Goal: Transaction & Acquisition: Subscribe to service/newsletter

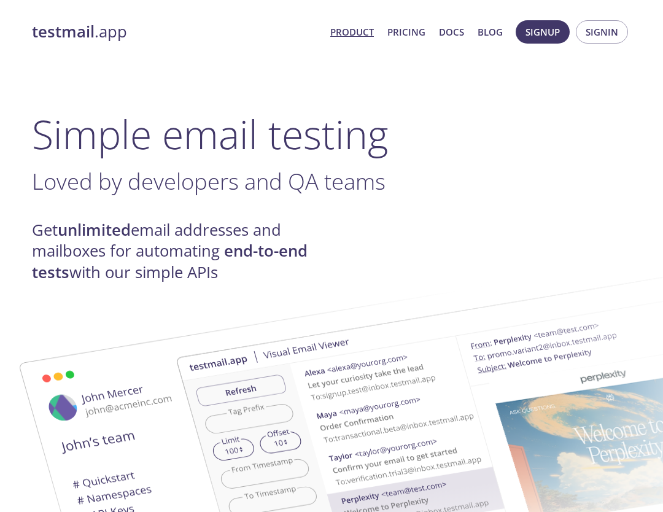
click at [157, 249] on h4 "Get unlimited email addresses and mailboxes for automating end-to-end tests wit…" at bounding box center [181, 251] width 299 height 63
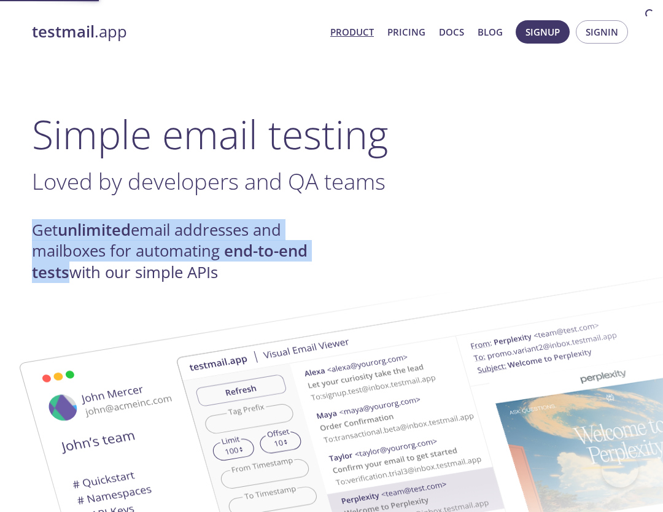
click at [157, 249] on h4 "Get unlimited email addresses and mailboxes for automating end-to-end tests wit…" at bounding box center [181, 251] width 299 height 63
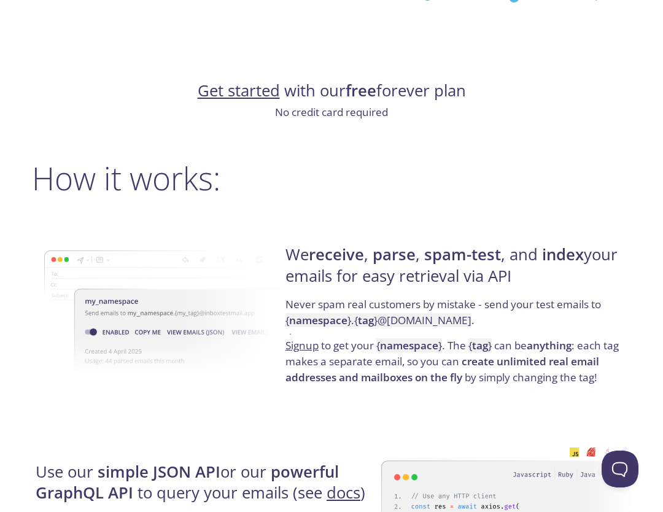
scroll to position [786, 0]
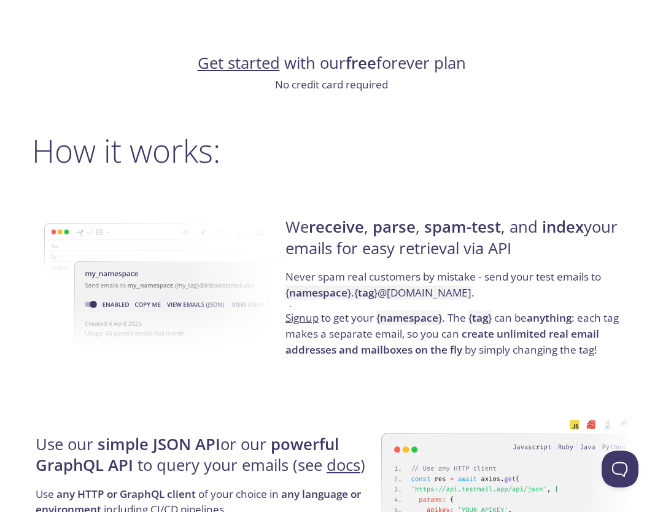
click at [395, 241] on h4 "We receive , parse , spam-test , and index your emails for easy retrieval via A…" at bounding box center [456, 243] width 342 height 52
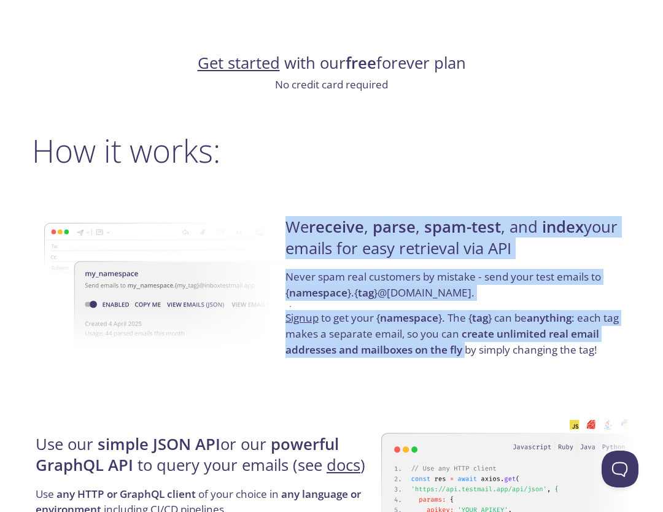
drag, startPoint x: 395, startPoint y: 241, endPoint x: 382, endPoint y: 317, distance: 77.2
click at [382, 317] on div "We receive , parse , spam-test , and index your emails for easy retrieval via A…" at bounding box center [456, 287] width 349 height 198
click at [382, 314] on strong "namespace" at bounding box center [409, 318] width 58 height 14
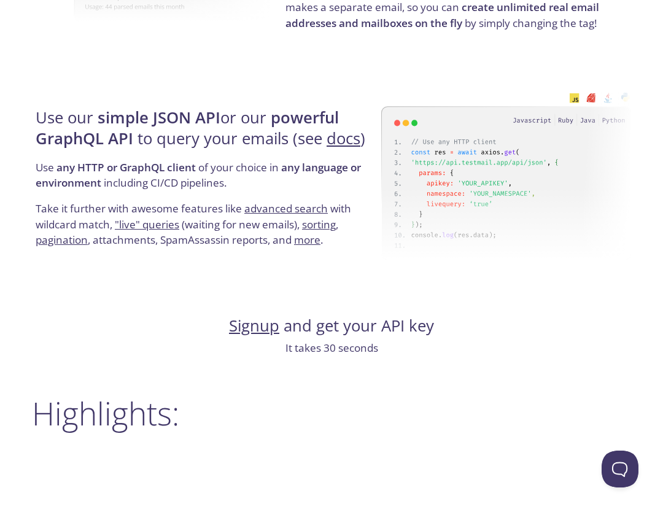
scroll to position [1195, 0]
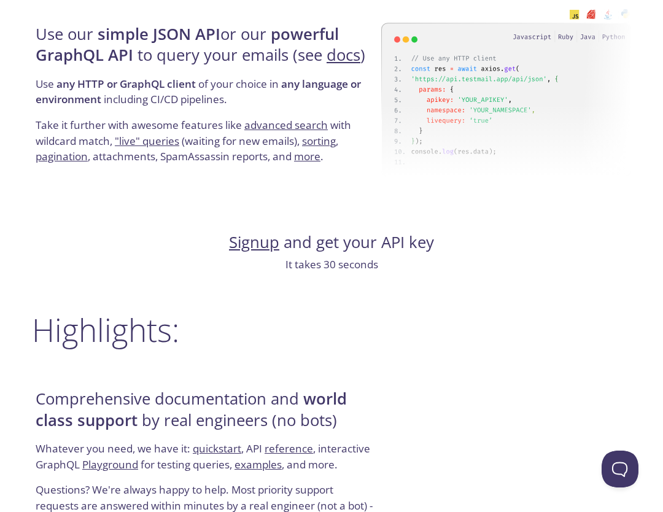
click at [164, 36] on strong "simple JSON API" at bounding box center [159, 33] width 123 height 21
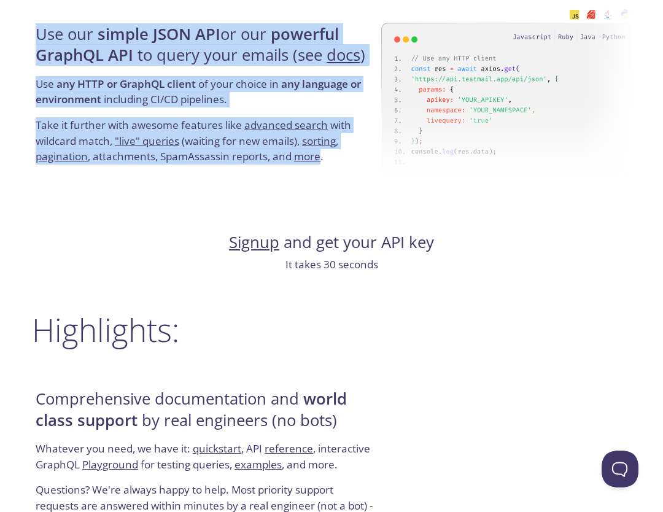
drag, startPoint x: 164, startPoint y: 36, endPoint x: 164, endPoint y: 140, distance: 103.7
click at [164, 140] on div "Use our simple JSON API or our powerful GraphQL API to query your emails (see d…" at bounding box center [206, 95] width 349 height 198
click at [211, 85] on p "Use any HTTP or GraphQL client of your choice in any language or environment in…" at bounding box center [207, 96] width 342 height 41
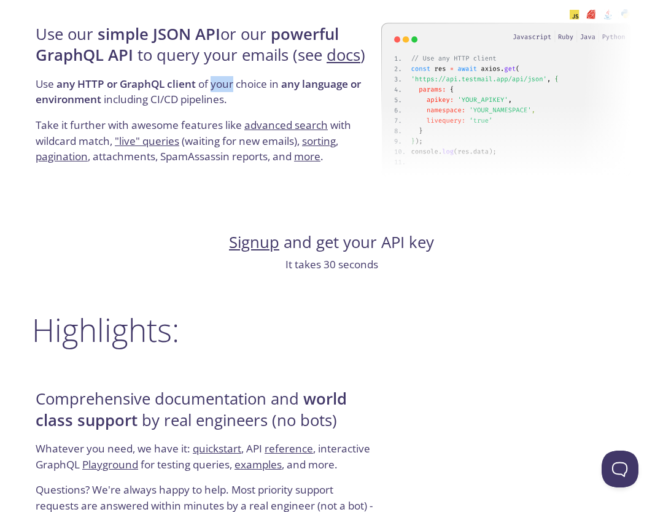
click at [211, 85] on p "Use any HTTP or GraphQL client of your choice in any language or environment in…" at bounding box center [207, 96] width 342 height 41
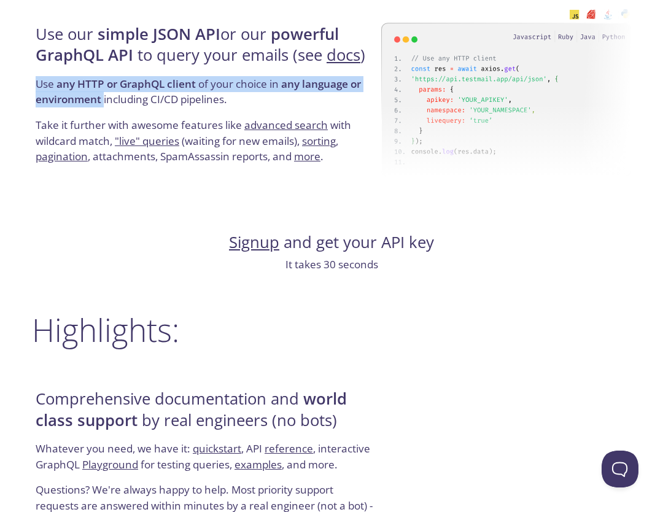
click at [211, 85] on p "Use any HTTP or GraphQL client of your choice in any language or environment in…" at bounding box center [207, 96] width 342 height 41
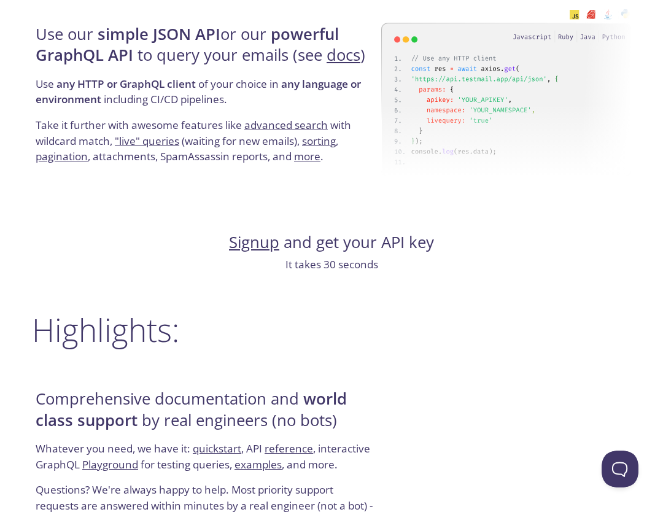
click at [233, 136] on p "Take it further with awesome features like advanced search with wildcard match,…" at bounding box center [207, 140] width 342 height 47
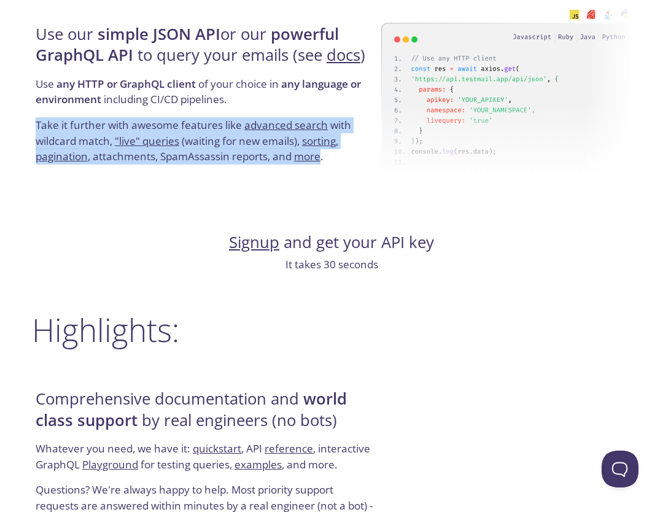
click at [233, 136] on p "Take it further with awesome features like advanced search with wildcard match,…" at bounding box center [207, 140] width 342 height 47
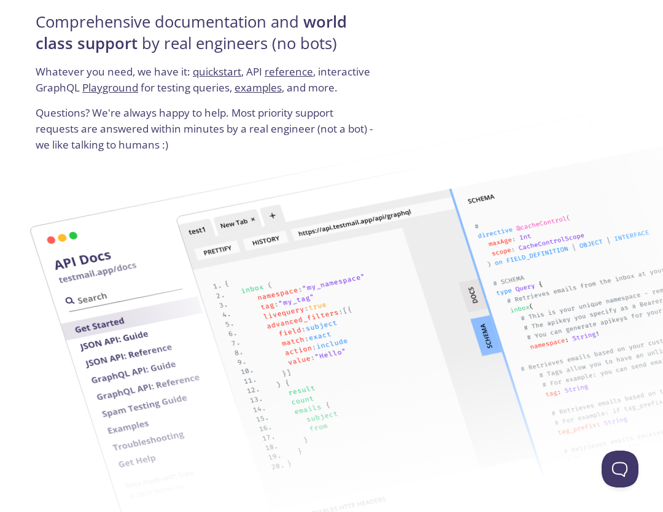
scroll to position [1426, 0]
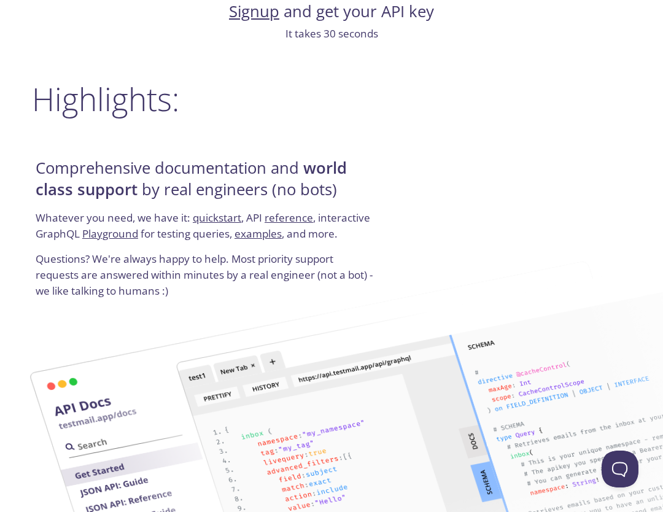
click at [170, 163] on h4 "Comprehensive documentation and world class support by real engineers (no bots)" at bounding box center [207, 184] width 342 height 52
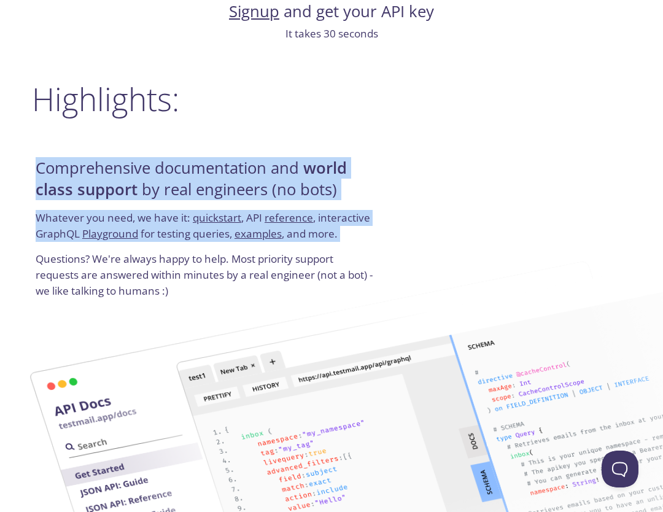
drag, startPoint x: 170, startPoint y: 163, endPoint x: 173, endPoint y: 261, distance: 98.2
click at [173, 261] on div "Comprehensive documentation and world class support by real engineers (no bots)…" at bounding box center [206, 228] width 349 height 148
click at [173, 261] on p "Questions? We're always happy to help. Most priority support requests are answe…" at bounding box center [207, 274] width 342 height 47
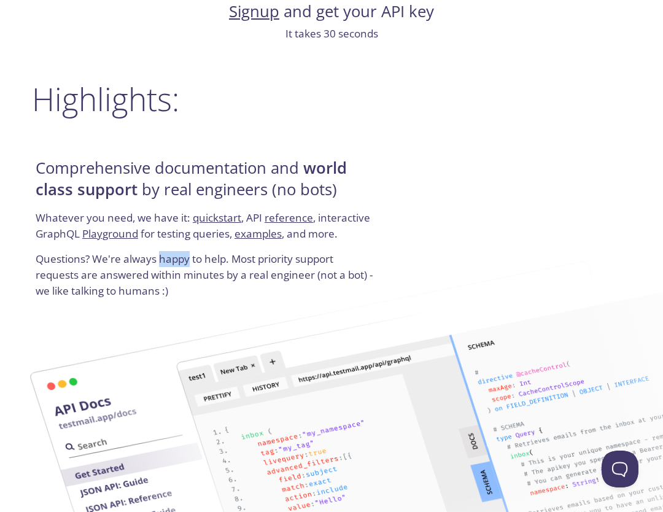
click at [173, 261] on p "Questions? We're always happy to help. Most priority support requests are answe…" at bounding box center [207, 274] width 342 height 47
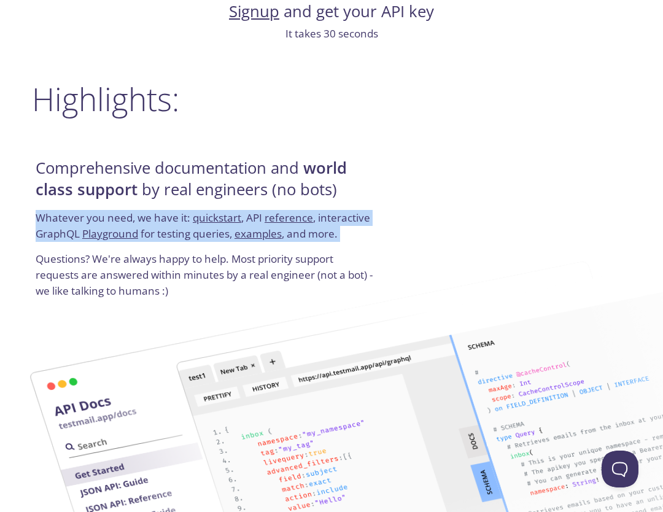
drag, startPoint x: 173, startPoint y: 261, endPoint x: 178, endPoint y: 217, distance: 43.8
click at [178, 217] on div "Comprehensive documentation and world class support by real engineers (no bots)…" at bounding box center [206, 228] width 349 height 148
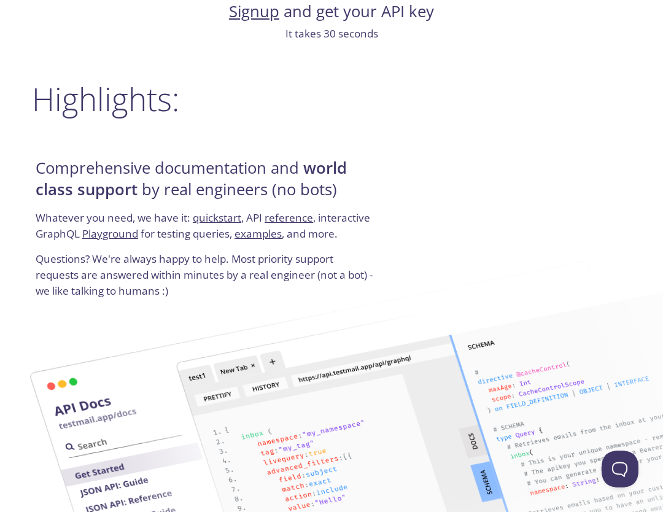
click at [178, 190] on h4 "Comprehensive documentation and world class support by real engineers (no bots)" at bounding box center [207, 184] width 342 height 52
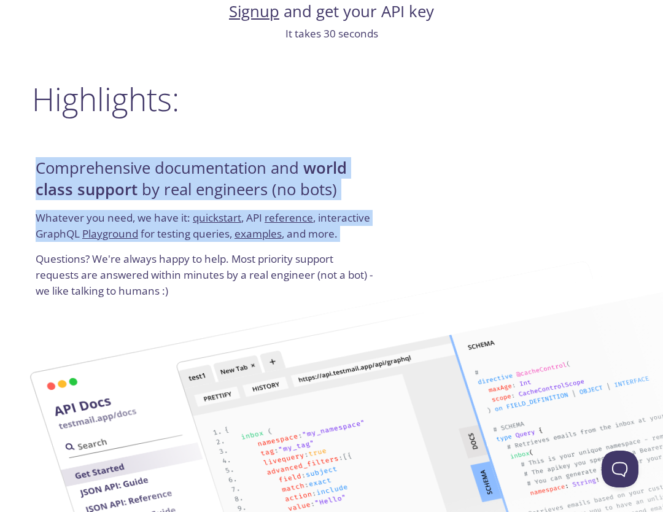
drag, startPoint x: 178, startPoint y: 190, endPoint x: 178, endPoint y: 268, distance: 77.3
click at [178, 268] on div "Comprehensive documentation and world class support by real engineers (no bots)…" at bounding box center [206, 228] width 349 height 148
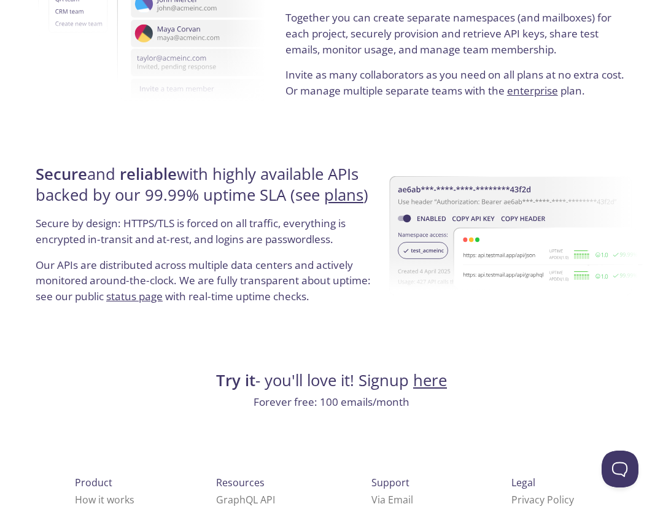
scroll to position [2293, 0]
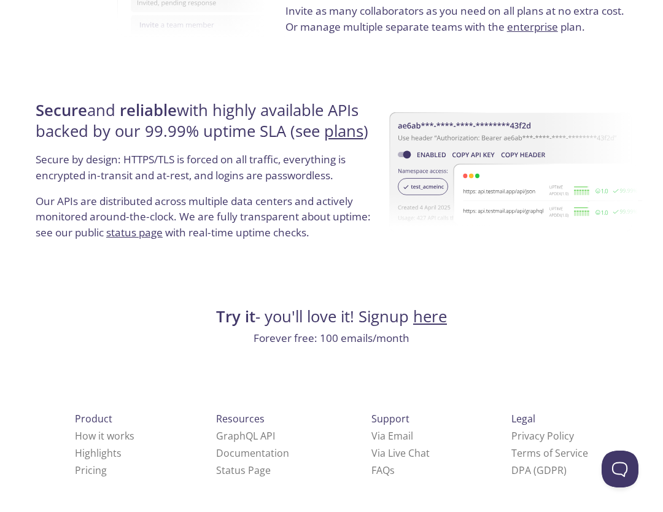
click at [327, 336] on p "Forever free: 100 emails/month" at bounding box center [331, 338] width 599 height 16
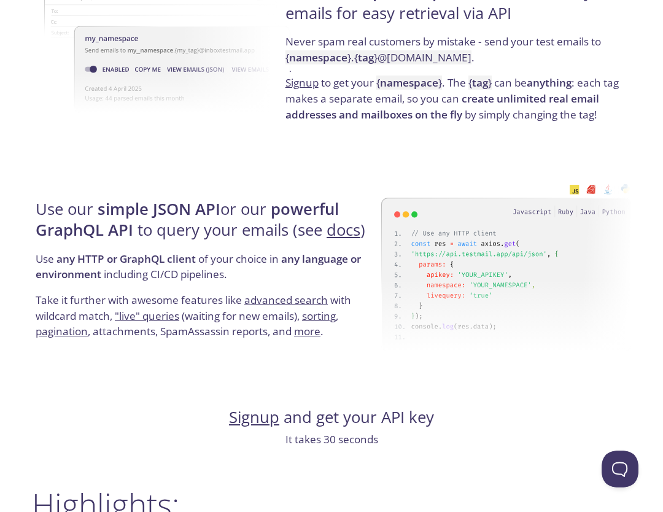
scroll to position [0, 0]
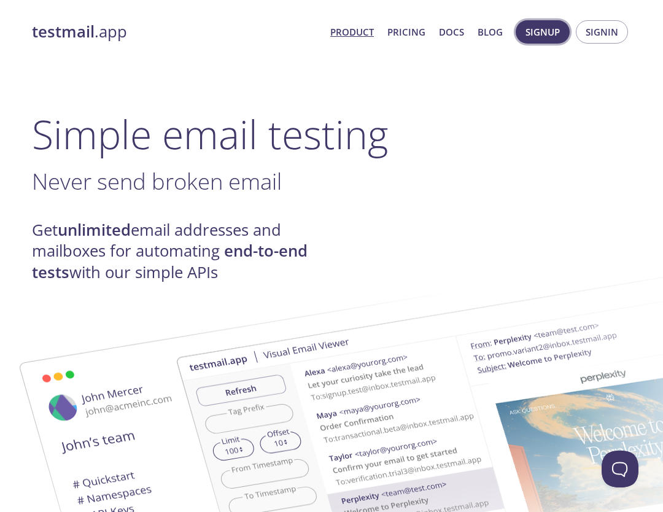
click at [551, 35] on span "Signup" at bounding box center [542, 32] width 34 height 16
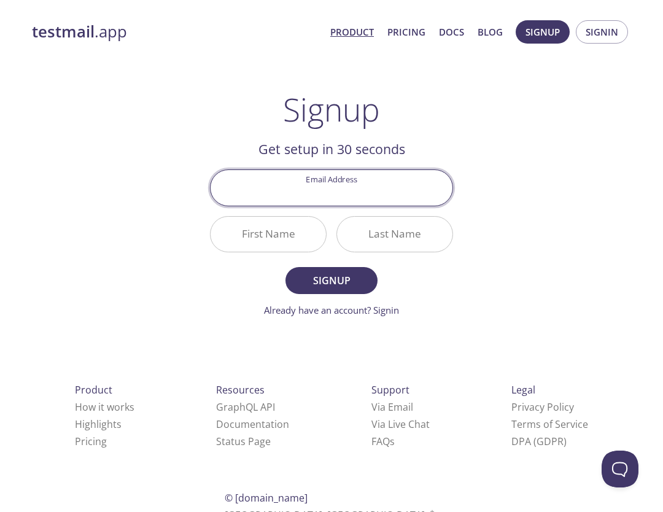
click at [360, 31] on link "Product" at bounding box center [352, 32] width 44 height 16
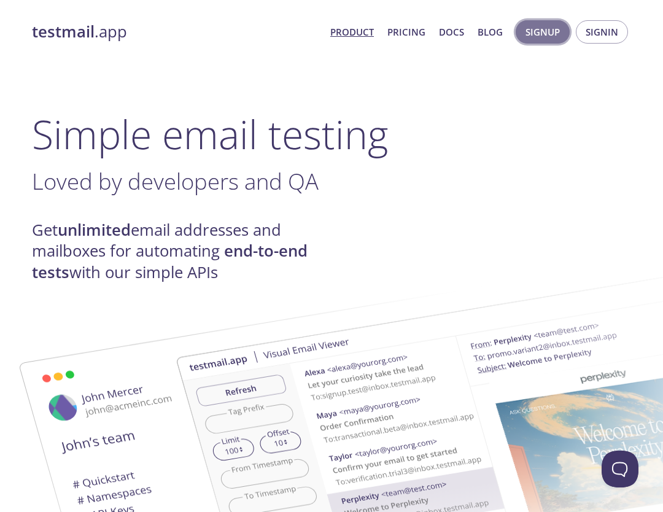
click at [542, 34] on span "Signup" at bounding box center [542, 32] width 34 height 16
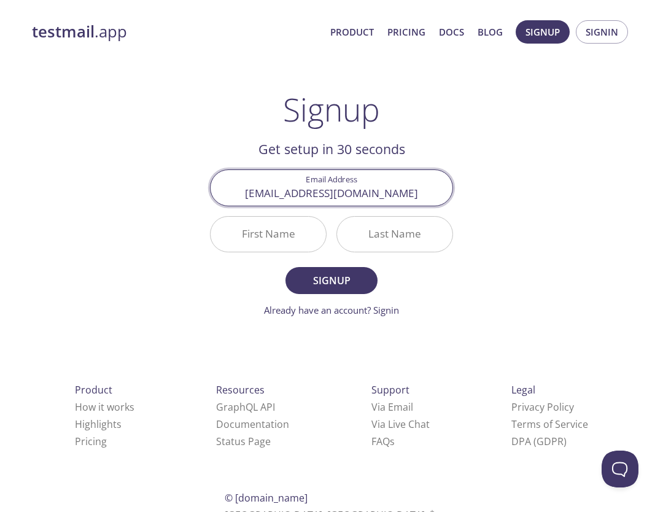
type input "[EMAIL_ADDRESS][DOMAIN_NAME]"
click at [285, 267] on button "Signup" at bounding box center [331, 280] width 92 height 27
click at [594, 247] on div "testmail .app Product Pricing Docs Blog Signup Signin Signup Get setup in 30 se…" at bounding box center [331, 293] width 628 height 563
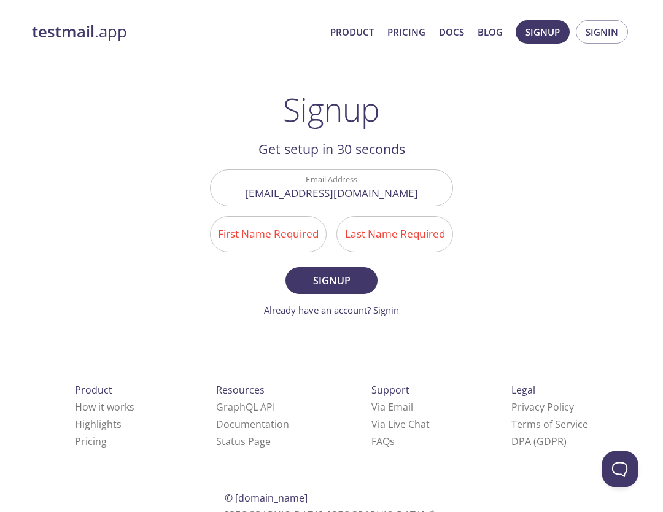
click at [292, 233] on input "First Name Required" at bounding box center [267, 234] width 115 height 35
type input "[PERSON_NAME]"
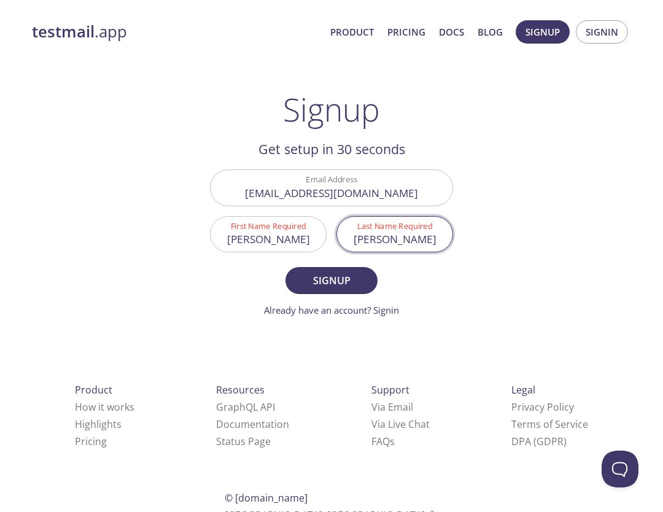
type input "[PERSON_NAME]"
click at [285, 267] on button "Signup" at bounding box center [331, 280] width 92 height 27
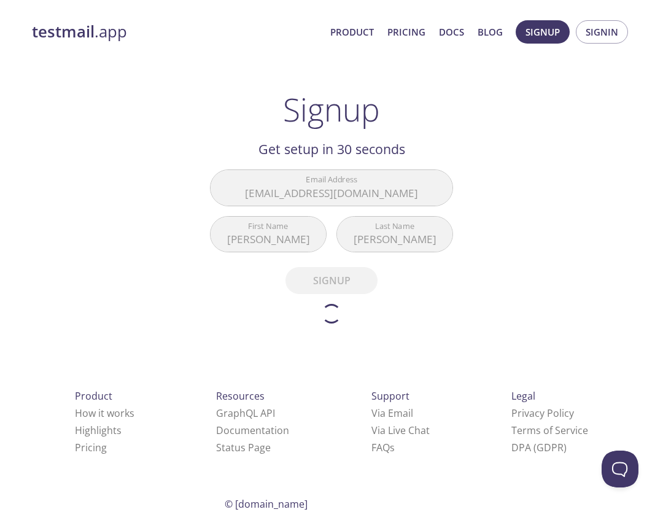
click at [71, 251] on div "testmail .app Product Pricing Docs Blog Signup Signin Signup Get setup in 30 se…" at bounding box center [331, 296] width 628 height 569
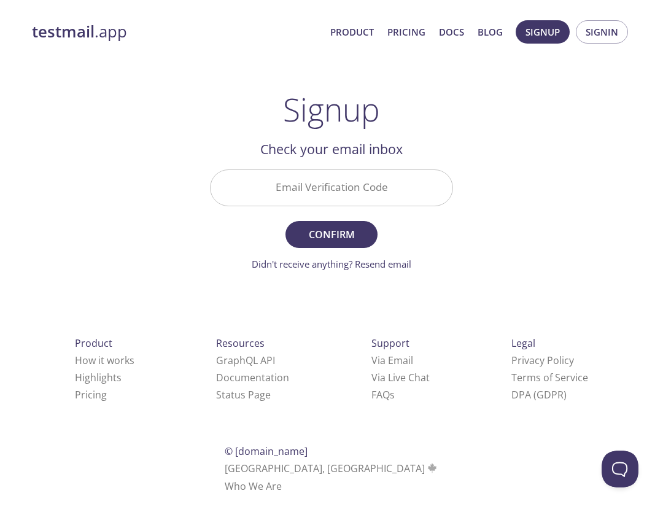
click at [284, 183] on input "Email Verification Code" at bounding box center [331, 187] width 242 height 35
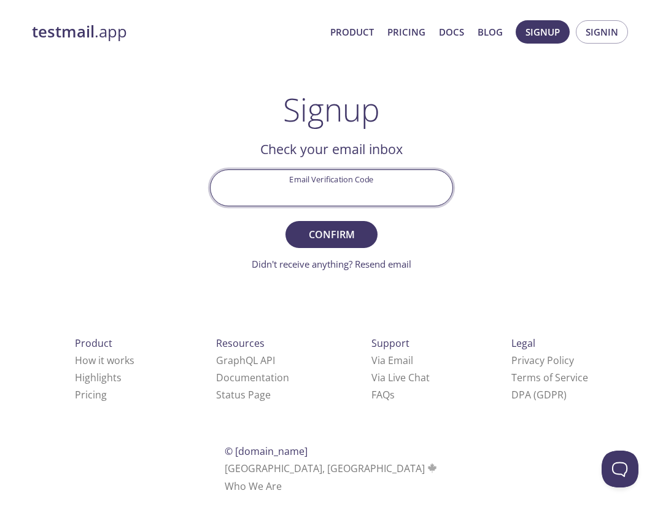
click at [364, 193] on input "Email Verification Code" at bounding box center [331, 187] width 242 height 35
type input "CEW82LL"
click at [349, 243] on button "Confirm" at bounding box center [331, 234] width 92 height 27
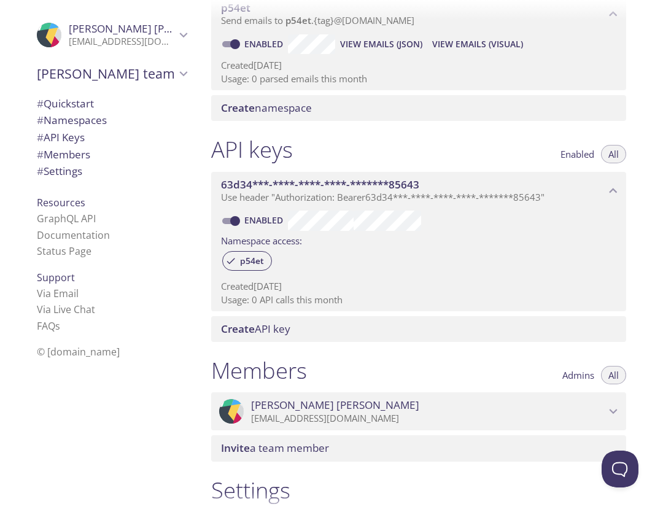
scroll to position [201, 0]
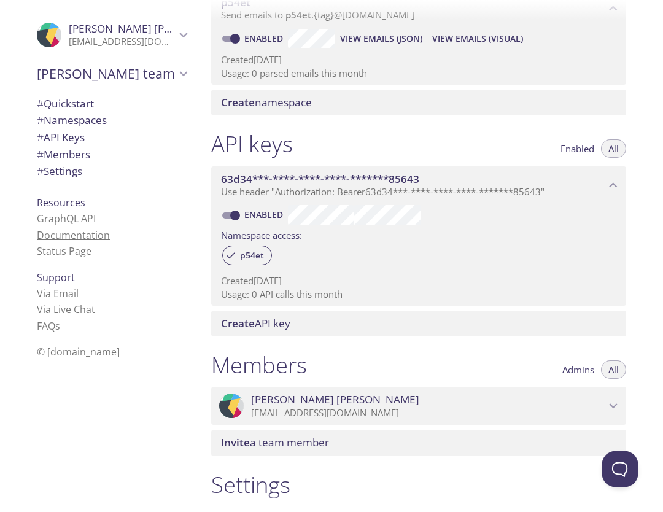
click at [64, 241] on link "Documentation" at bounding box center [73, 235] width 73 height 14
click at [63, 161] on span "# Members" at bounding box center [63, 154] width 53 height 14
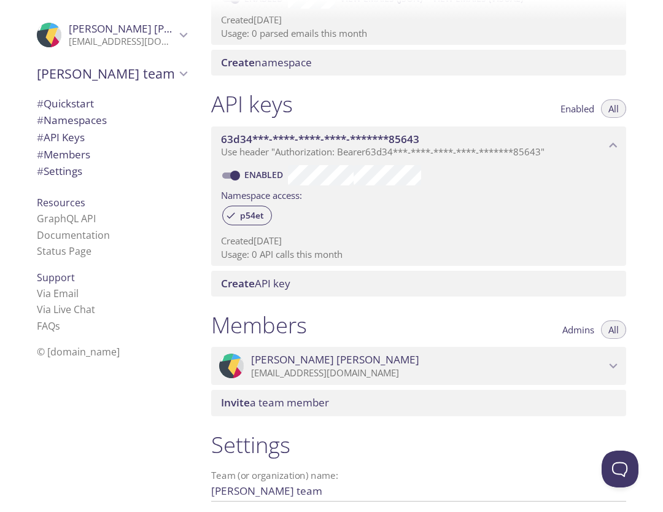
scroll to position [361, 0]
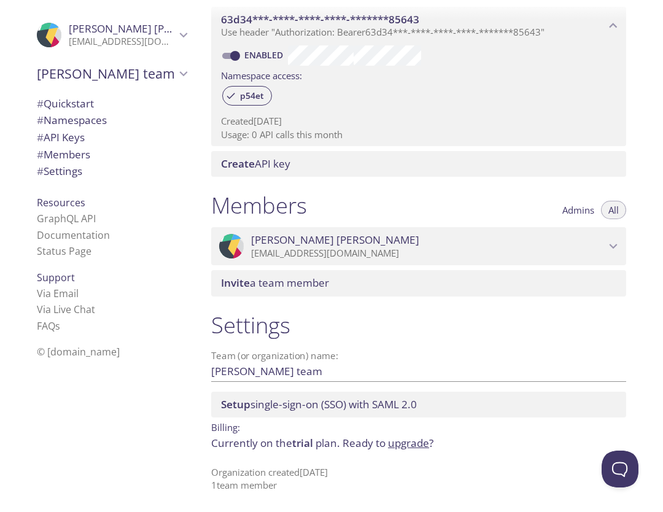
click at [309, 447] on span "trial" at bounding box center [302, 443] width 21 height 14
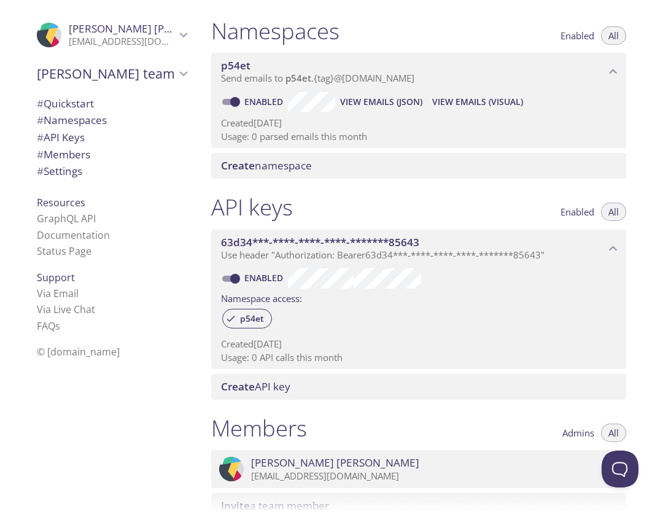
scroll to position [0, 0]
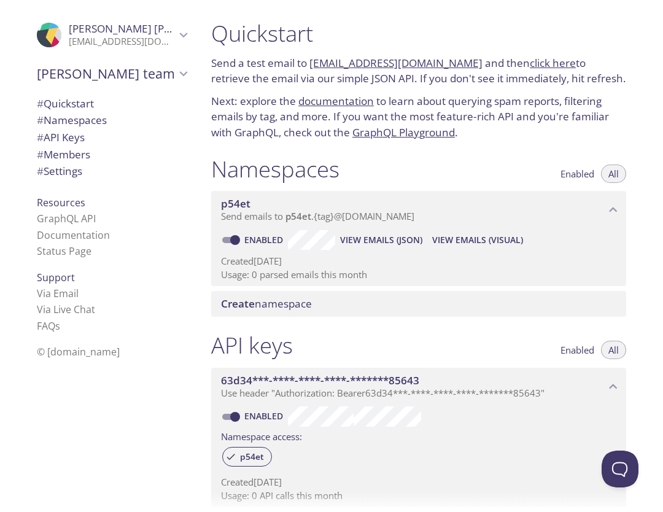
click at [339, 128] on p "Next: explore the documentation to learn about querying spam reports, filtering…" at bounding box center [418, 116] width 415 height 47
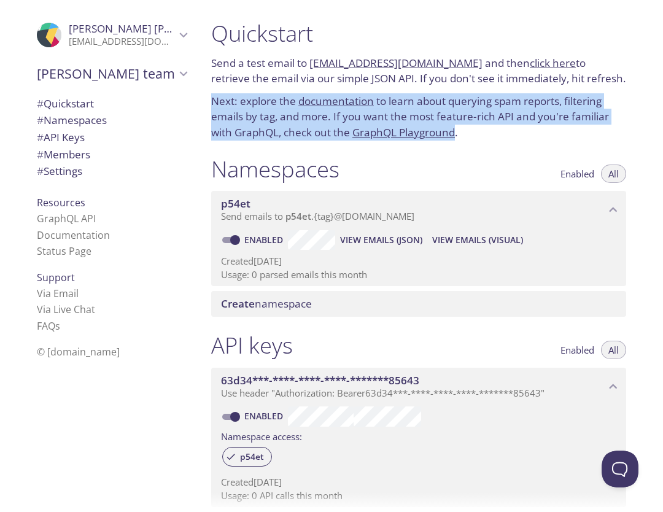
click at [339, 128] on p "Next: explore the documentation to learn about querying spam reports, filtering…" at bounding box center [418, 116] width 415 height 47
click at [387, 240] on span "View Emails (JSON)" at bounding box center [381, 240] width 82 height 15
click at [472, 243] on span "View Emails (Visual)" at bounding box center [477, 240] width 91 height 15
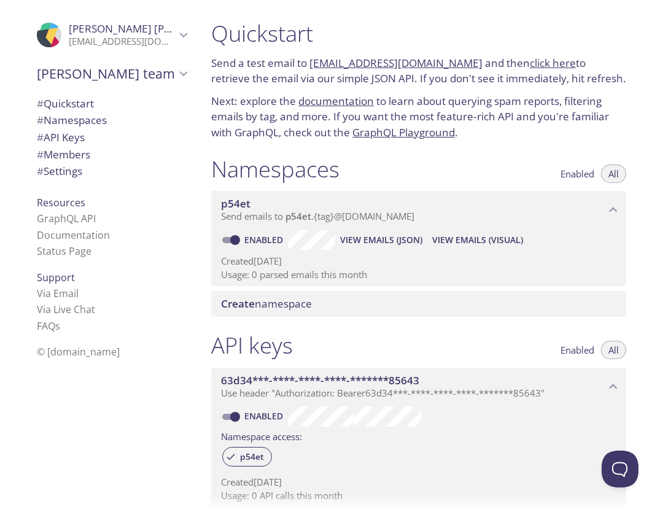
click at [79, 177] on span "# Settings" at bounding box center [59, 171] width 45 height 14
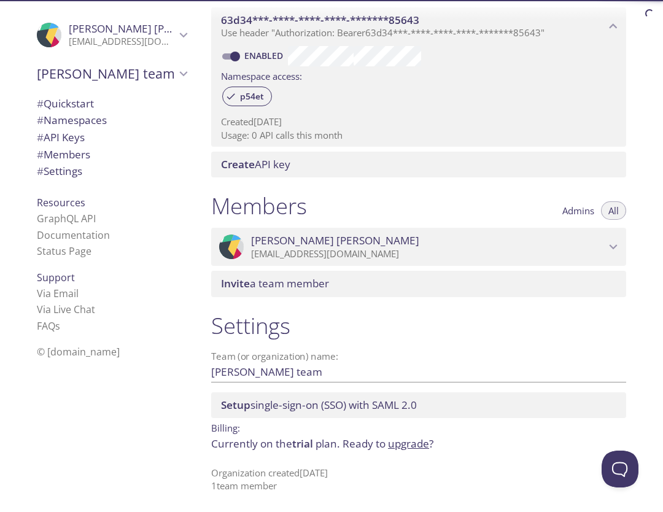
scroll to position [361, 0]
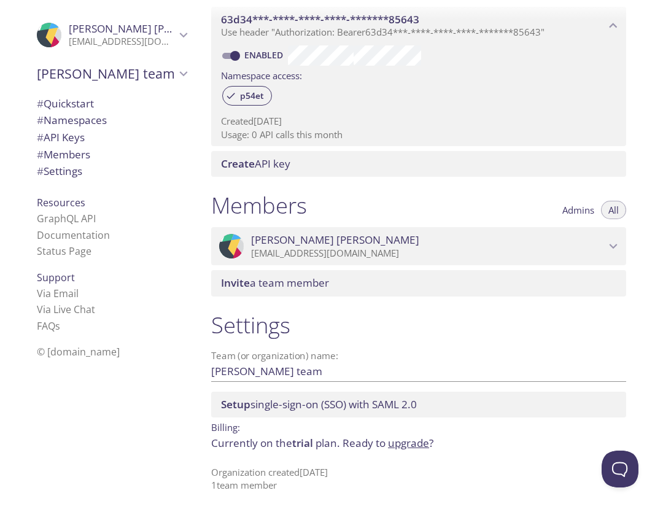
click at [328, 446] on p "Currently on the trial plan. Ready to upgrade ?" at bounding box center [418, 443] width 415 height 16
click at [415, 441] on link "upgrade" at bounding box center [408, 443] width 41 height 14
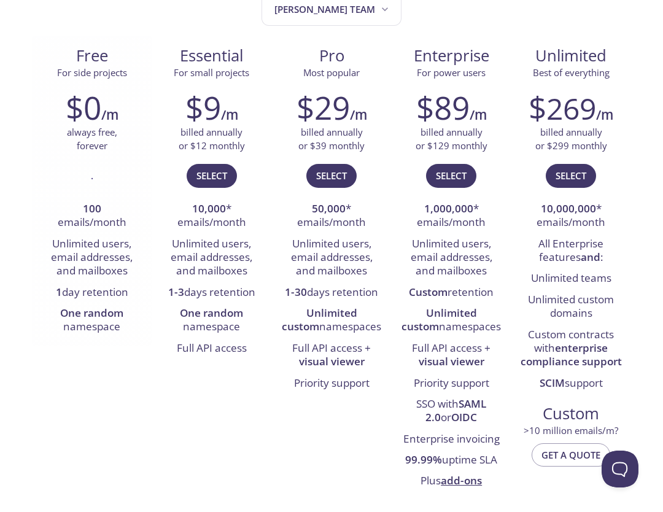
scroll to position [155, 0]
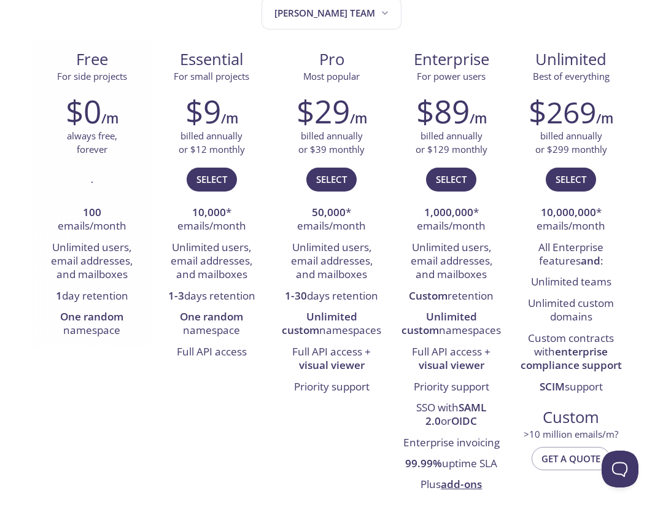
click at [85, 227] on li "100 emails/month" at bounding box center [91, 220] width 101 height 35
drag, startPoint x: 85, startPoint y: 227, endPoint x: 88, endPoint y: 282, distance: 55.3
click at [88, 282] on ul "100 emails/month Unlimited users, email addresses, and mailboxes 1 day retentio…" at bounding box center [91, 272] width 101 height 139
click at [88, 282] on li "Unlimited users, email addresses, and mailboxes" at bounding box center [91, 261] width 101 height 48
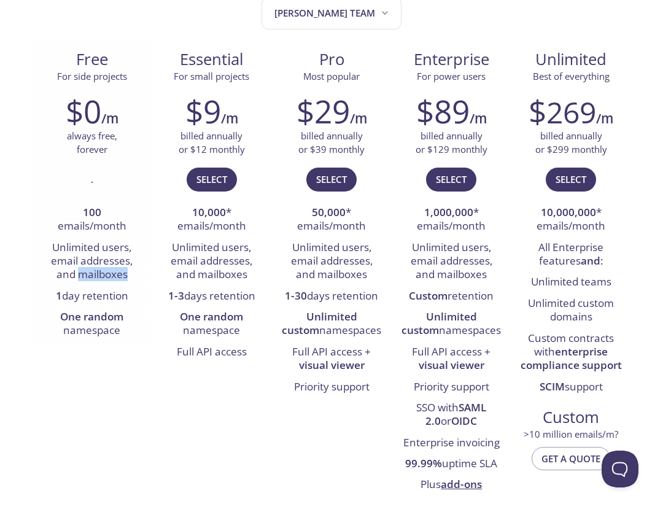
click at [88, 282] on li "Unlimited users, email addresses, and mailboxes" at bounding box center [91, 261] width 101 height 48
drag, startPoint x: 88, startPoint y: 282, endPoint x: 87, endPoint y: 215, distance: 67.5
click at [87, 215] on ul "100 emails/month Unlimited users, email addresses, and mailboxes 1 day retentio…" at bounding box center [91, 272] width 101 height 139
click at [81, 299] on li "1 day retention" at bounding box center [91, 296] width 101 height 21
click at [91, 281] on li "Unlimited users, email addresses, and mailboxes" at bounding box center [91, 261] width 101 height 48
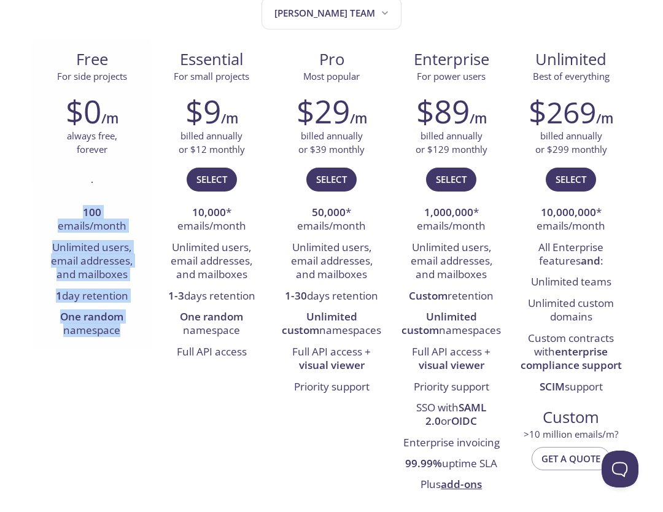
drag, startPoint x: 77, startPoint y: 56, endPoint x: 98, endPoint y: 376, distance: 320.4
click at [98, 349] on div "Free For side projects $0 /m always free, forever . 100 emails/month Unlimited …" at bounding box center [92, 194] width 120 height 310
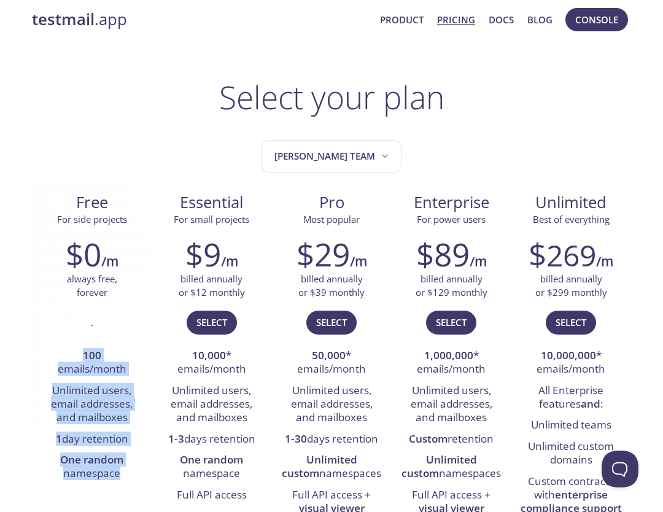
scroll to position [0, 0]
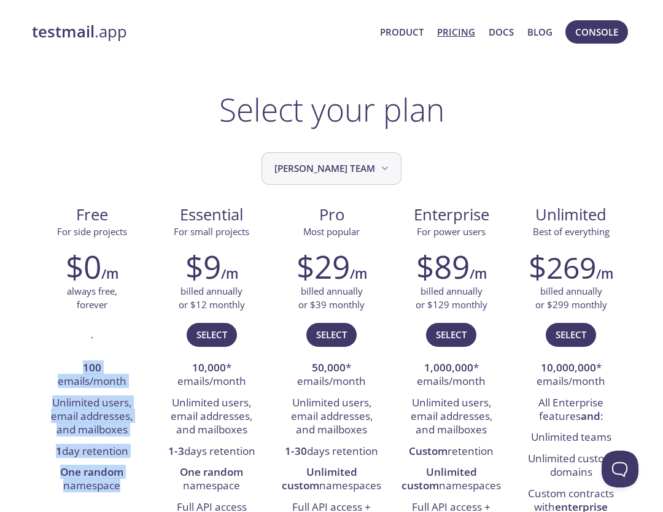
click at [338, 157] on button "[PERSON_NAME] team" at bounding box center [331, 168] width 140 height 33
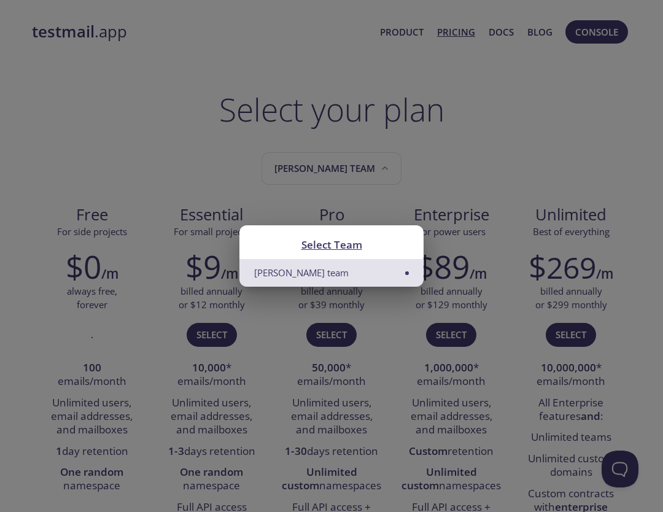
click at [291, 153] on div "Select Team [PERSON_NAME] team" at bounding box center [331, 256] width 663 height 512
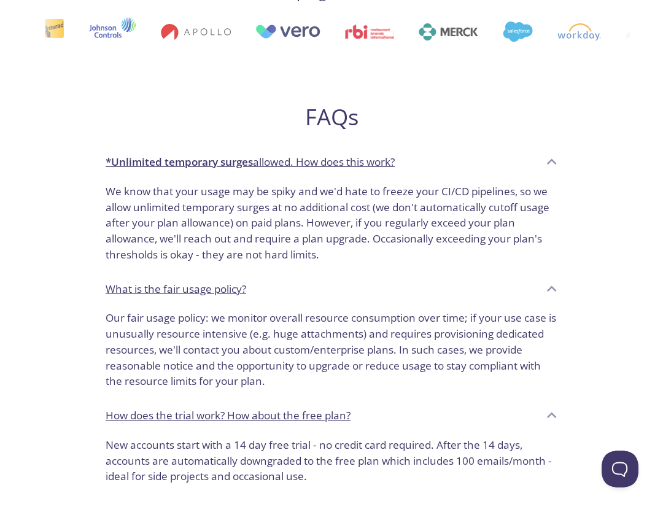
scroll to position [721, 0]
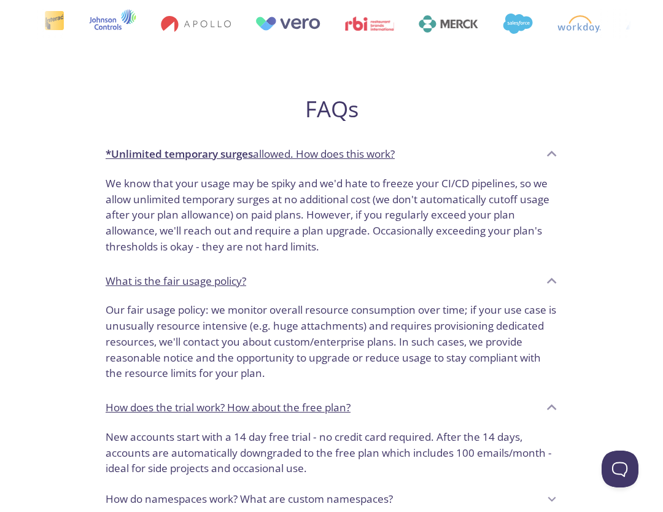
click at [276, 218] on p "We know that your usage may be spiky and we'd hate to freeze your CI/CD pipelin…" at bounding box center [332, 215] width 452 height 79
click at [236, 212] on p "We know that your usage may be spiky and we'd hate to freeze your CI/CD pipelin…" at bounding box center [332, 215] width 452 height 79
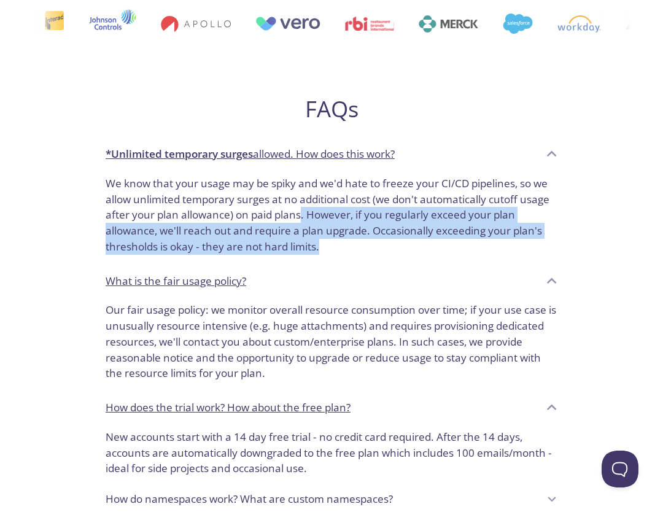
drag, startPoint x: 301, startPoint y: 212, endPoint x: 301, endPoint y: 288, distance: 75.5
click at [301, 288] on div "FAQs *Unlimited temporary surges allowed. How does this work? We know that your…" at bounding box center [331, 344] width 471 height 539
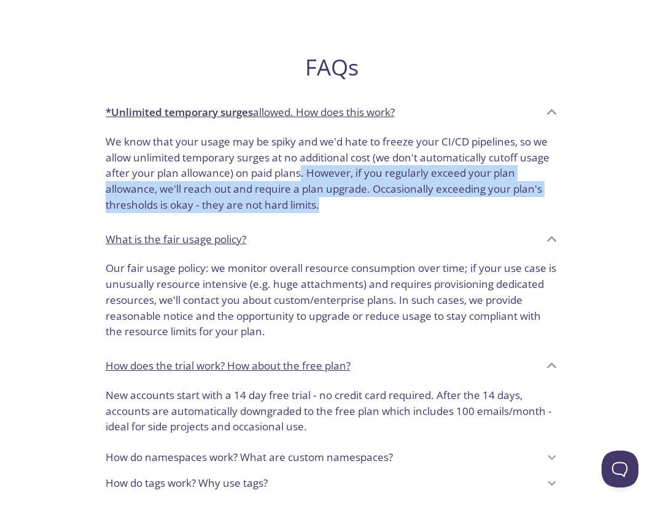
scroll to position [765, 0]
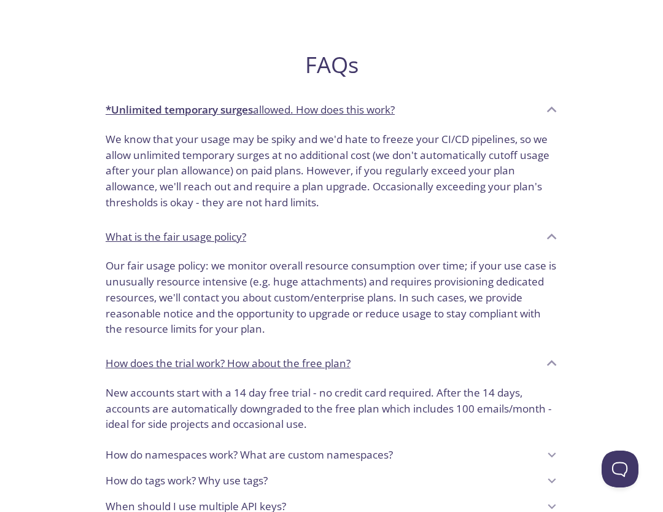
click at [298, 288] on p "Our fair usage policy: we monitor overall resource consumption over time; if yo…" at bounding box center [332, 297] width 452 height 79
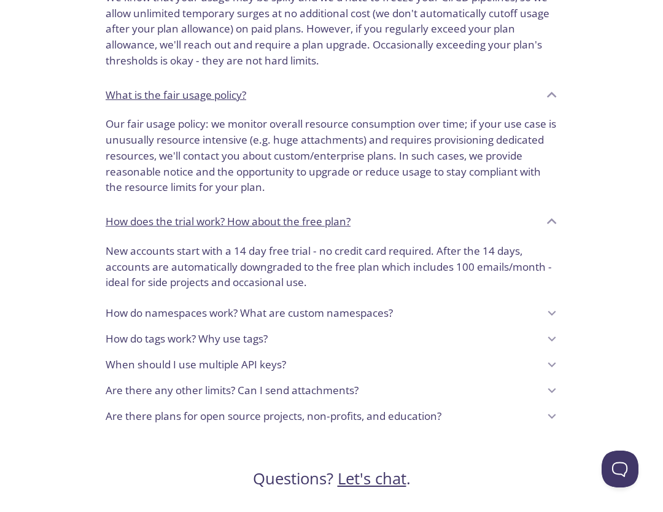
scroll to position [908, 0]
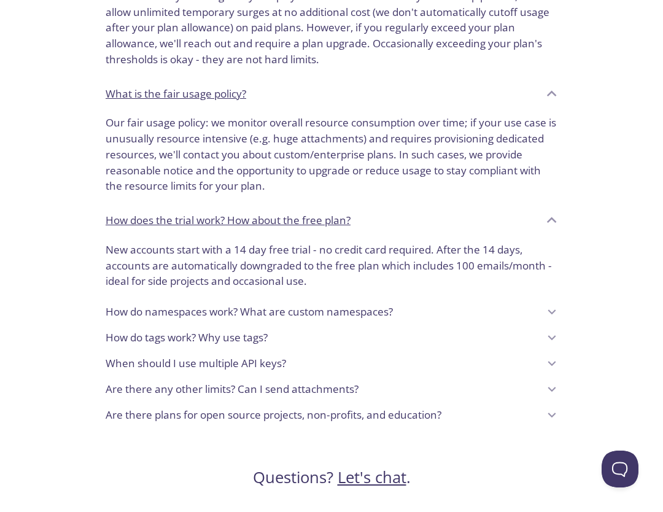
click at [205, 268] on p "New accounts start with a 14 day free trial - no credit card required. After th…" at bounding box center [332, 265] width 452 height 47
click at [210, 261] on p "New accounts start with a 14 day free trial - no credit card required. After th…" at bounding box center [332, 265] width 452 height 47
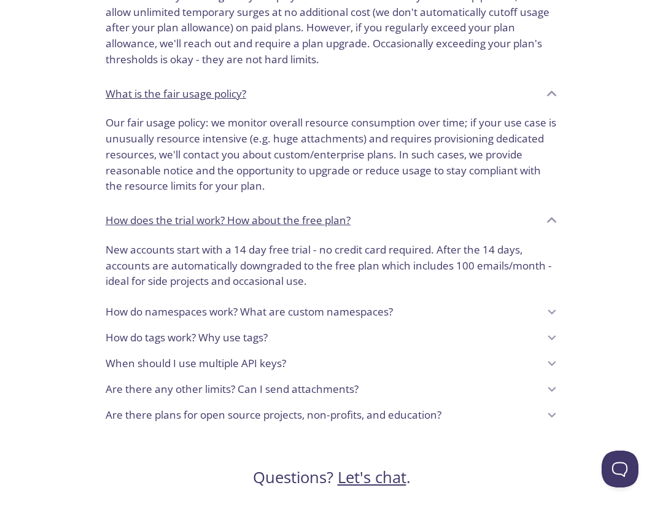
click at [210, 261] on p "New accounts start with a 14 day free trial - no credit card required. After th…" at bounding box center [332, 265] width 452 height 47
click at [195, 312] on p "How do namespaces work? What are custom namespaces?" at bounding box center [249, 312] width 287 height 16
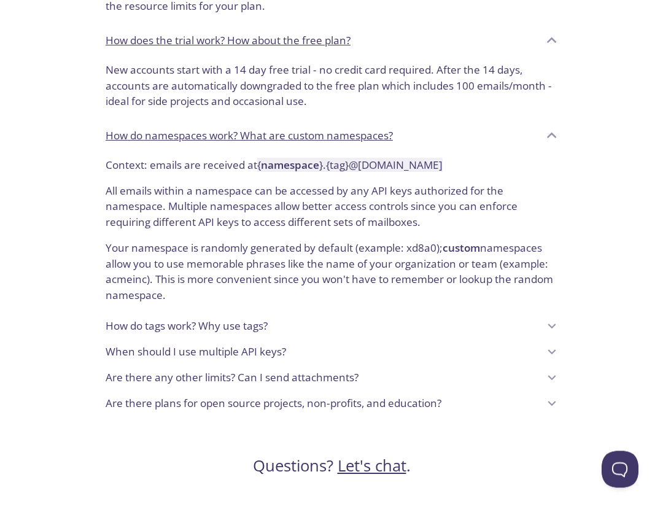
scroll to position [1086, 0]
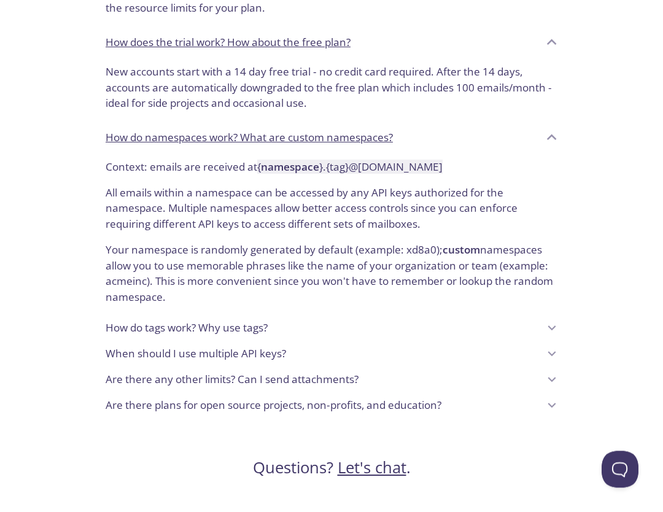
click at [231, 333] on p "How do tags work? Why use tags?" at bounding box center [187, 328] width 162 height 16
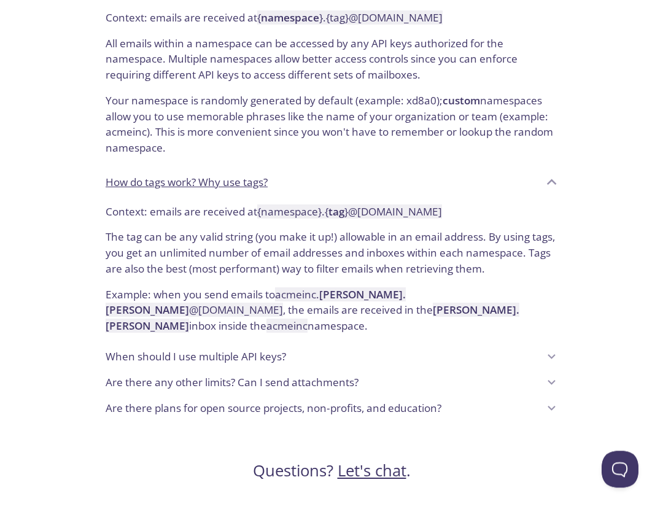
scroll to position [1287, 0]
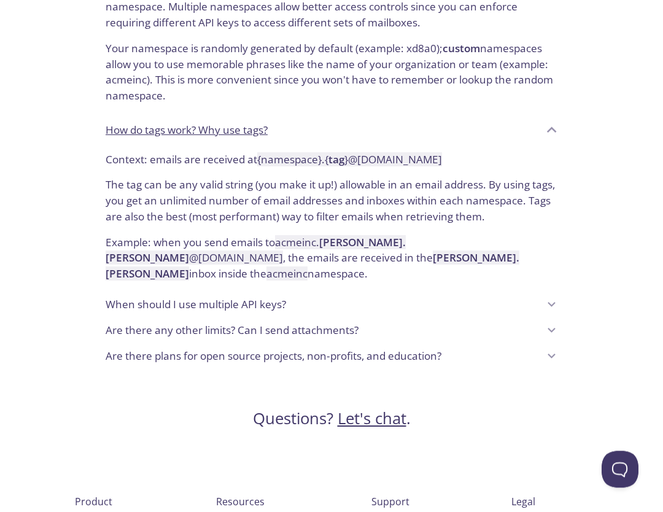
click at [242, 296] on p "When should I use multiple API keys?" at bounding box center [196, 304] width 180 height 16
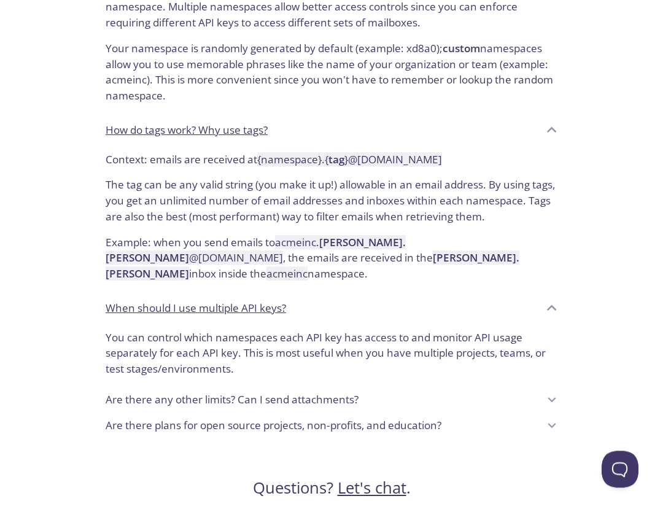
click at [214, 392] on p "Are there any other limits? Can I send attachments?" at bounding box center [232, 400] width 253 height 16
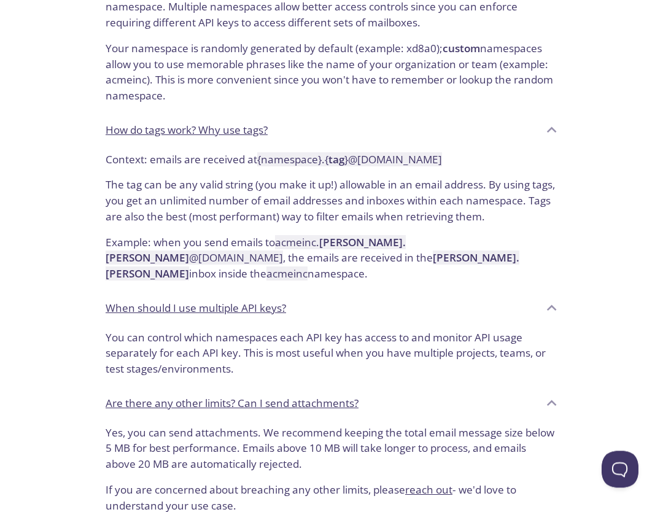
scroll to position [1535, 0]
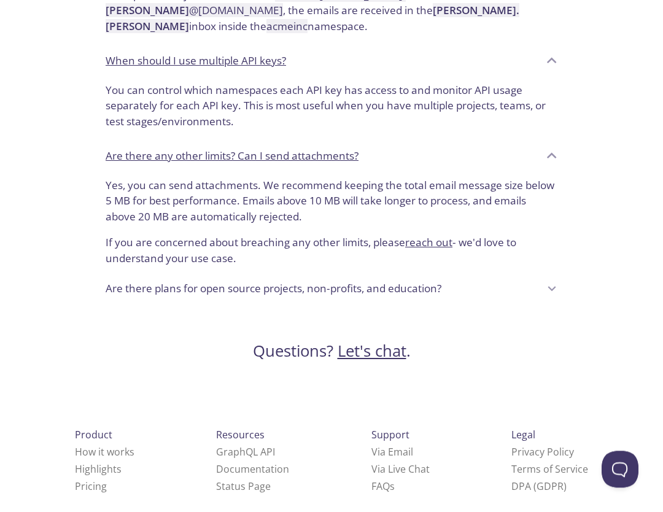
click at [235, 280] on p "Are there plans for open source projects, non-profits, and education?" at bounding box center [274, 288] width 336 height 16
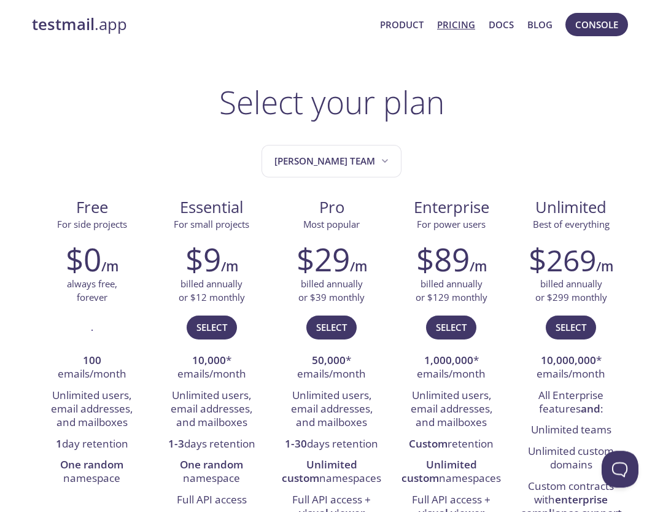
scroll to position [0, 0]
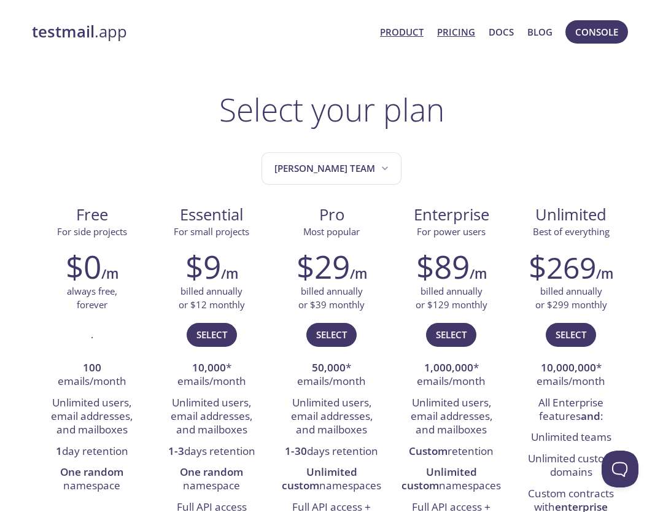
click at [409, 36] on link "Product" at bounding box center [402, 32] width 44 height 16
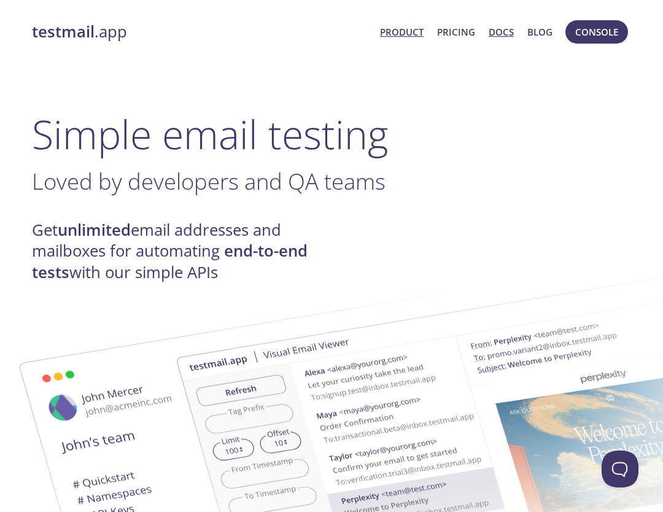
click at [503, 39] on link "Docs" at bounding box center [500, 32] width 25 height 16
